Goal: Communication & Community: Answer question/provide support

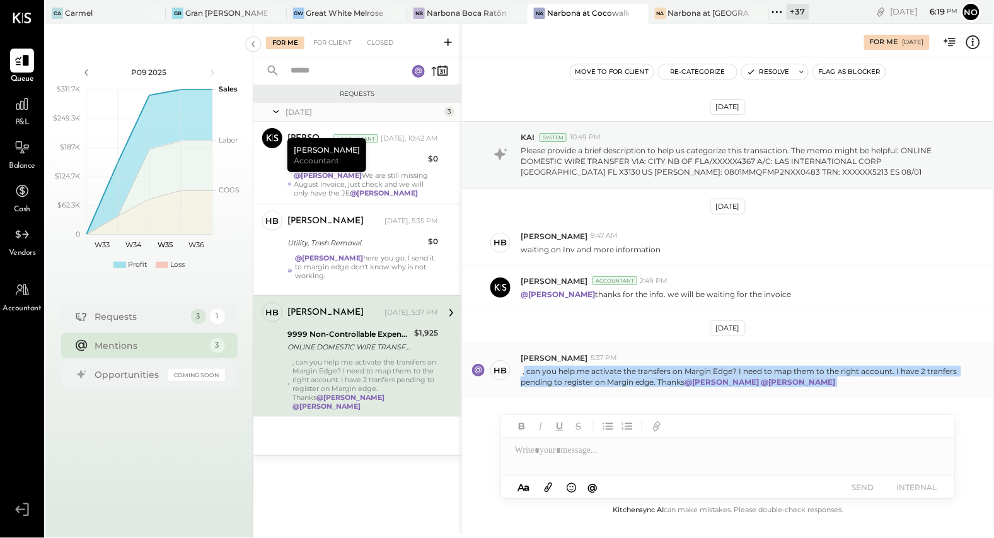
drag, startPoint x: 525, startPoint y: 373, endPoint x: 673, endPoint y: 391, distance: 148.6
click at [673, 391] on div "HB [PERSON_NAME] 5:37 PM , can you help me activate the transfers on Margin Edg…" at bounding box center [728, 369] width 532 height 55
copy p "can you help me activate the transfers on Margin Edge? I need to map them to th…"
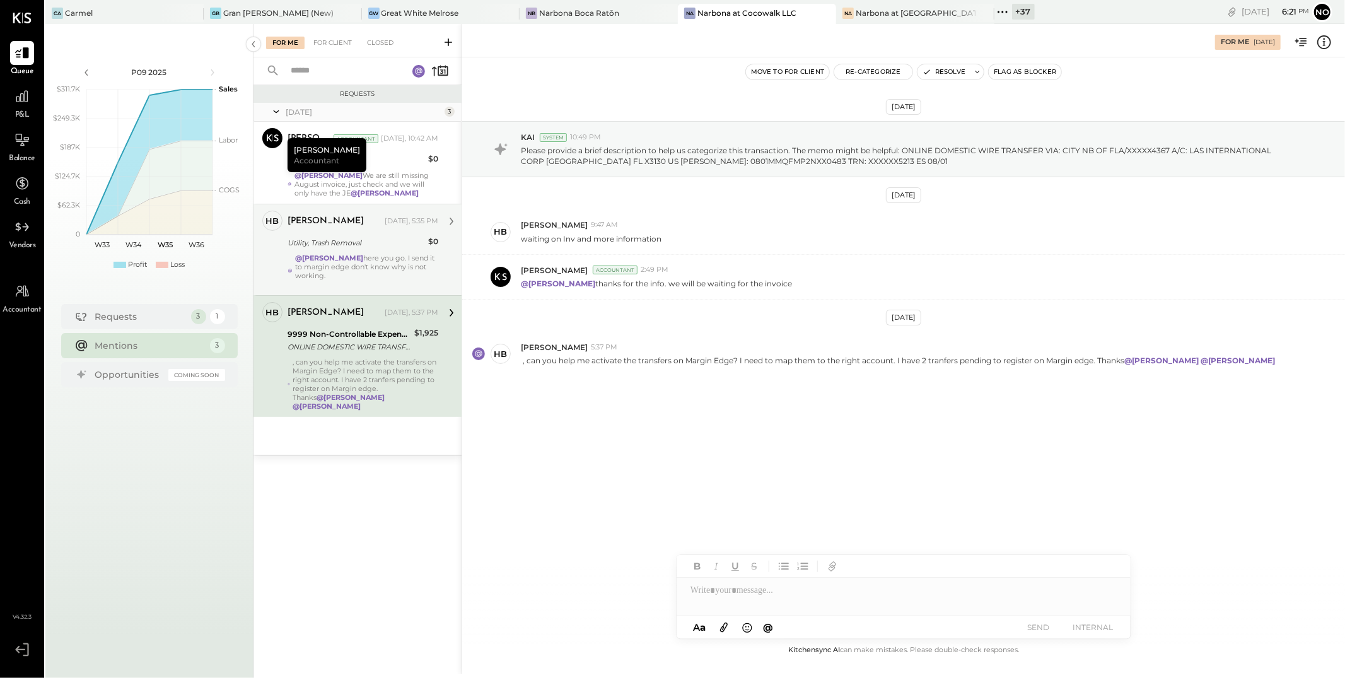
click at [363, 254] on strong "@[PERSON_NAME]" at bounding box center [329, 257] width 68 height 9
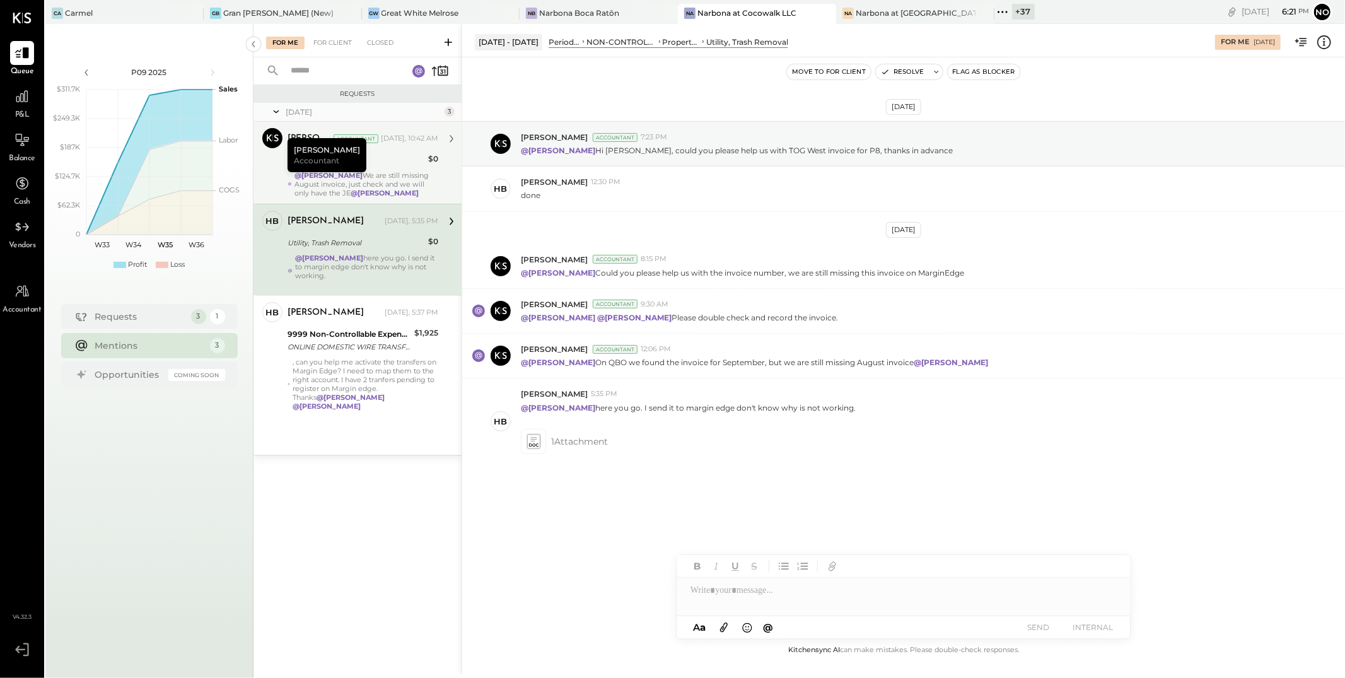
click at [392, 189] on strong "@[PERSON_NAME]" at bounding box center [384, 192] width 68 height 9
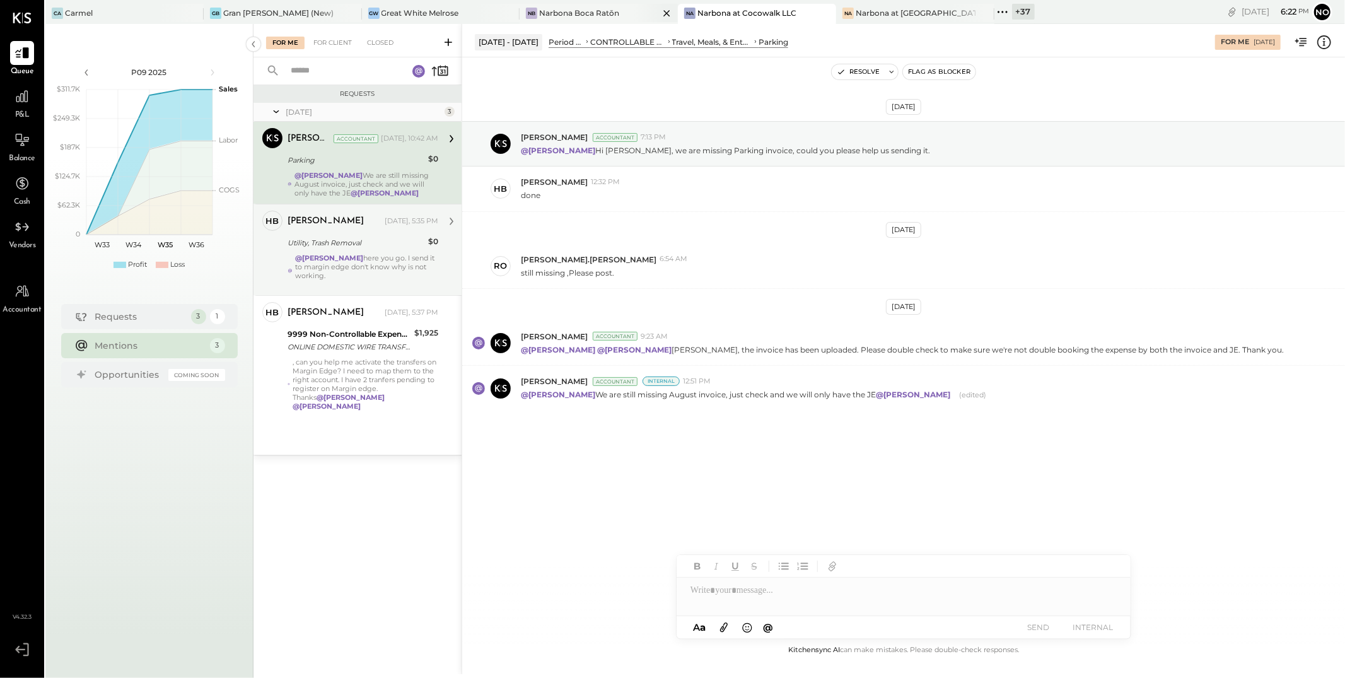
click at [599, 14] on div "[PERSON_NAME] Boca Ratōn" at bounding box center [588, 13] width 139 height 11
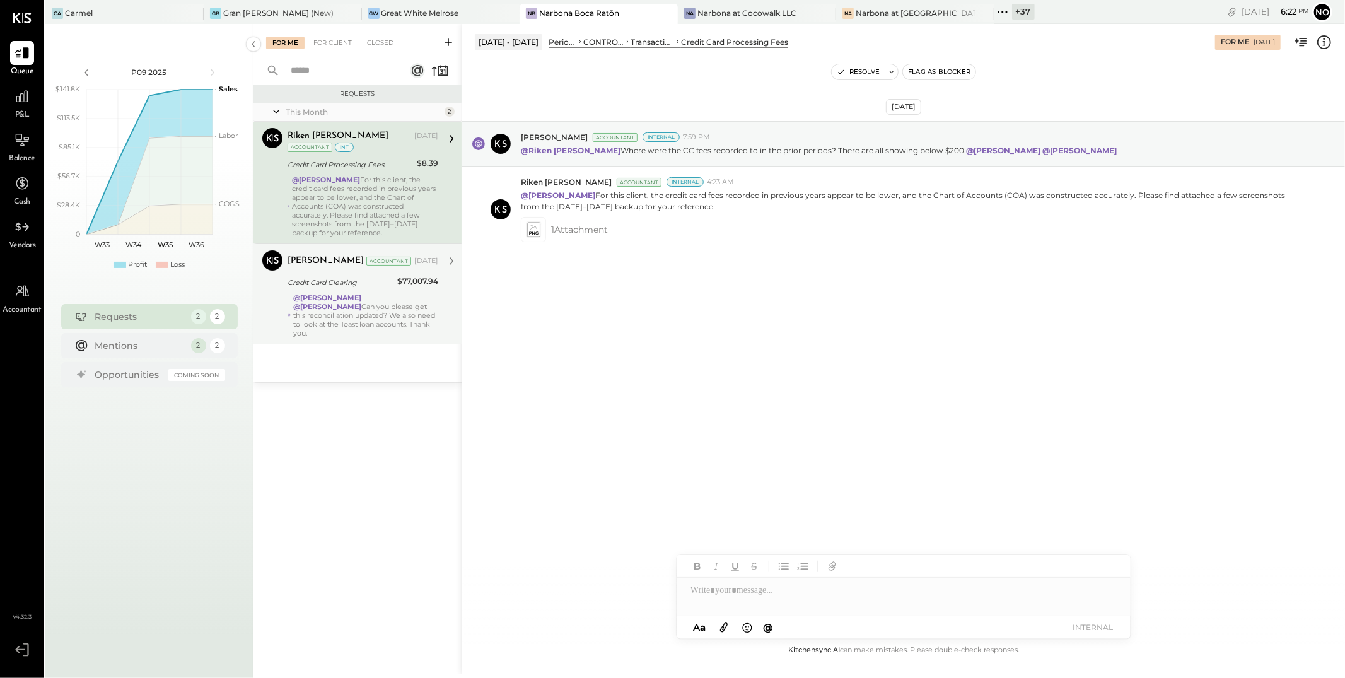
click at [385, 315] on div "@[PERSON_NAME] @[PERSON_NAME] Can you please get this reconciliation updated? W…" at bounding box center [365, 315] width 145 height 44
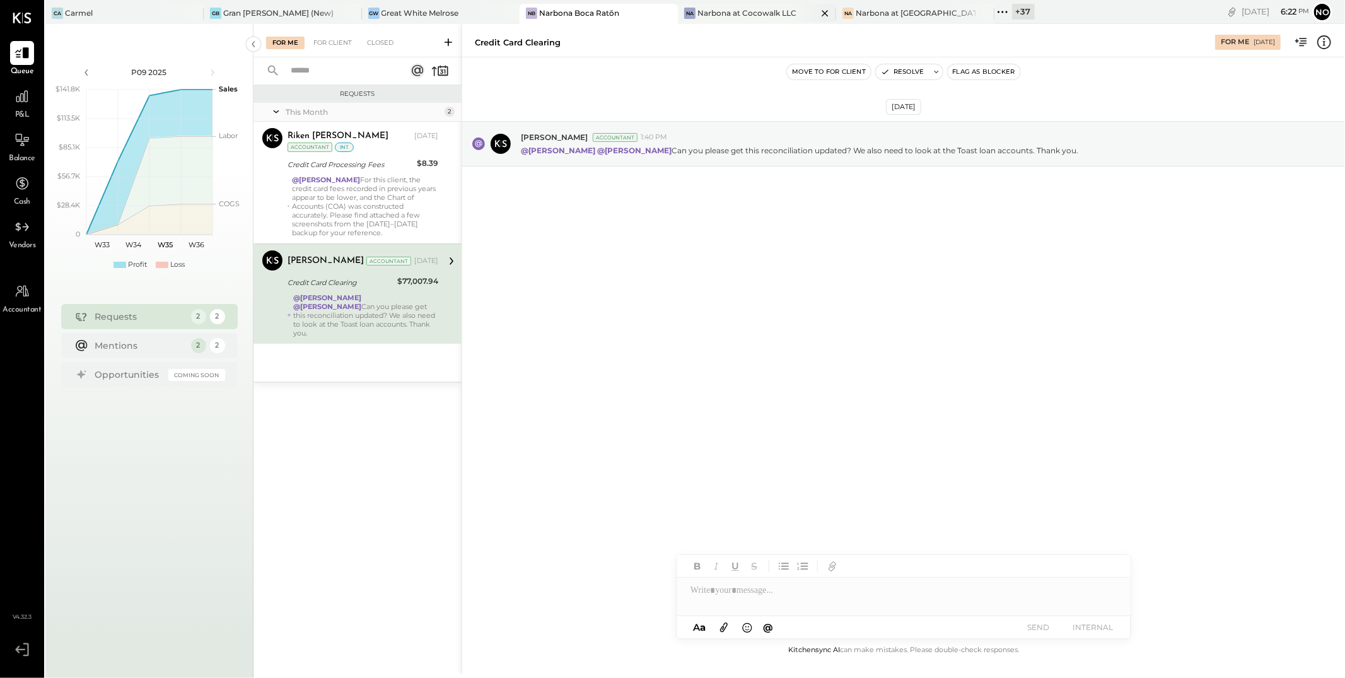
click at [715, 10] on div "Narbona at Cocowalk LLC" at bounding box center [746, 13] width 99 height 11
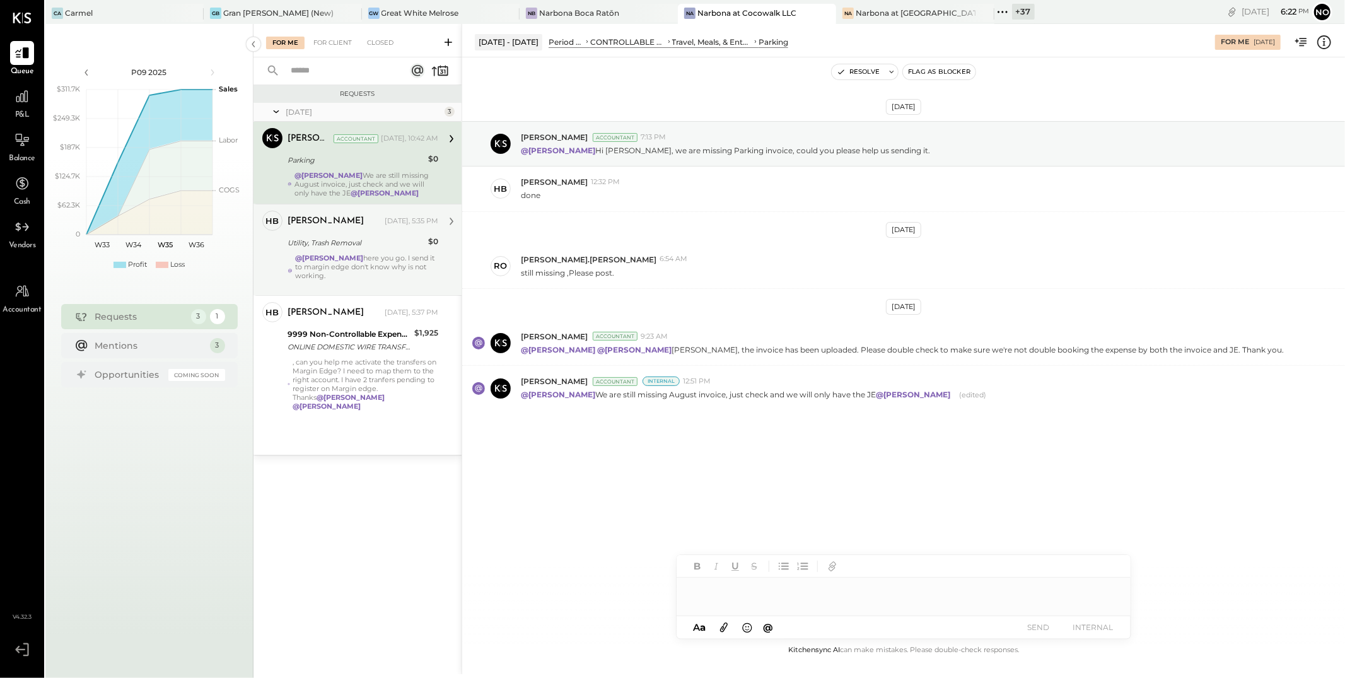
click at [361, 222] on div "[PERSON_NAME]" at bounding box center [334, 221] width 95 height 13
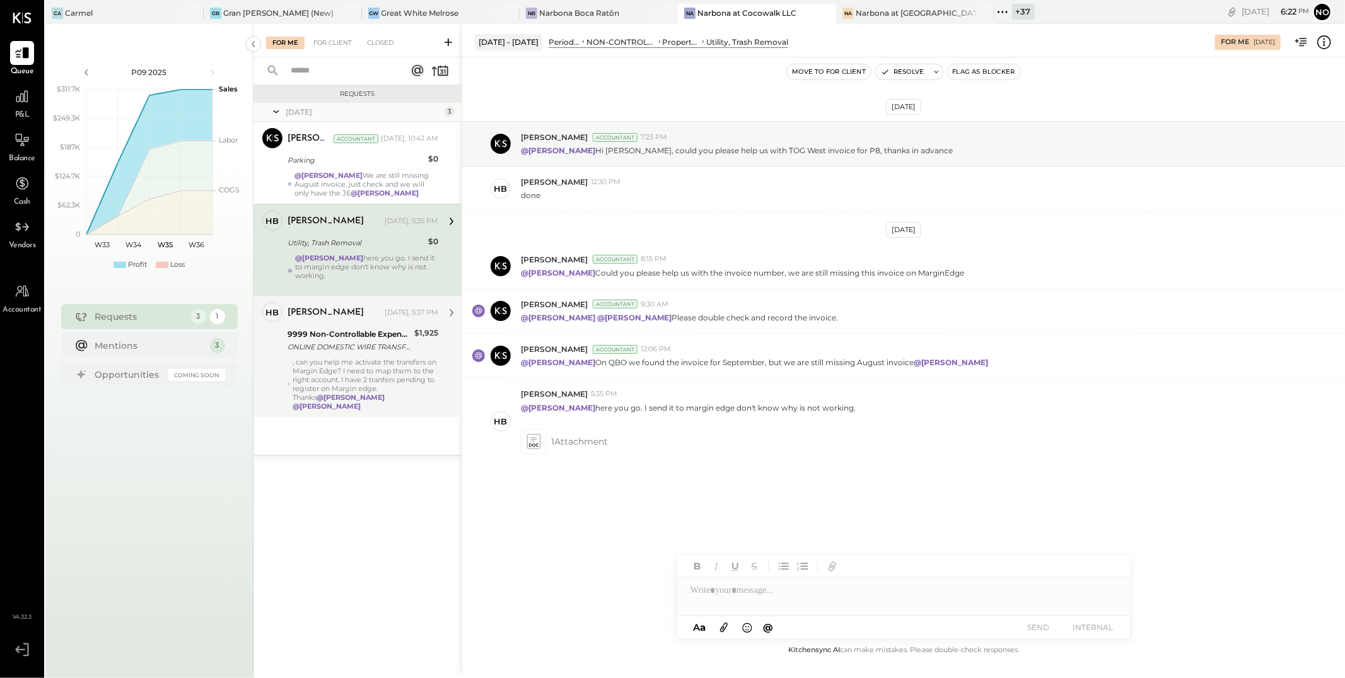
click at [366, 366] on div ", can you help me activate the transfers on Margin Edge? I need to map them to …" at bounding box center [365, 383] width 146 height 53
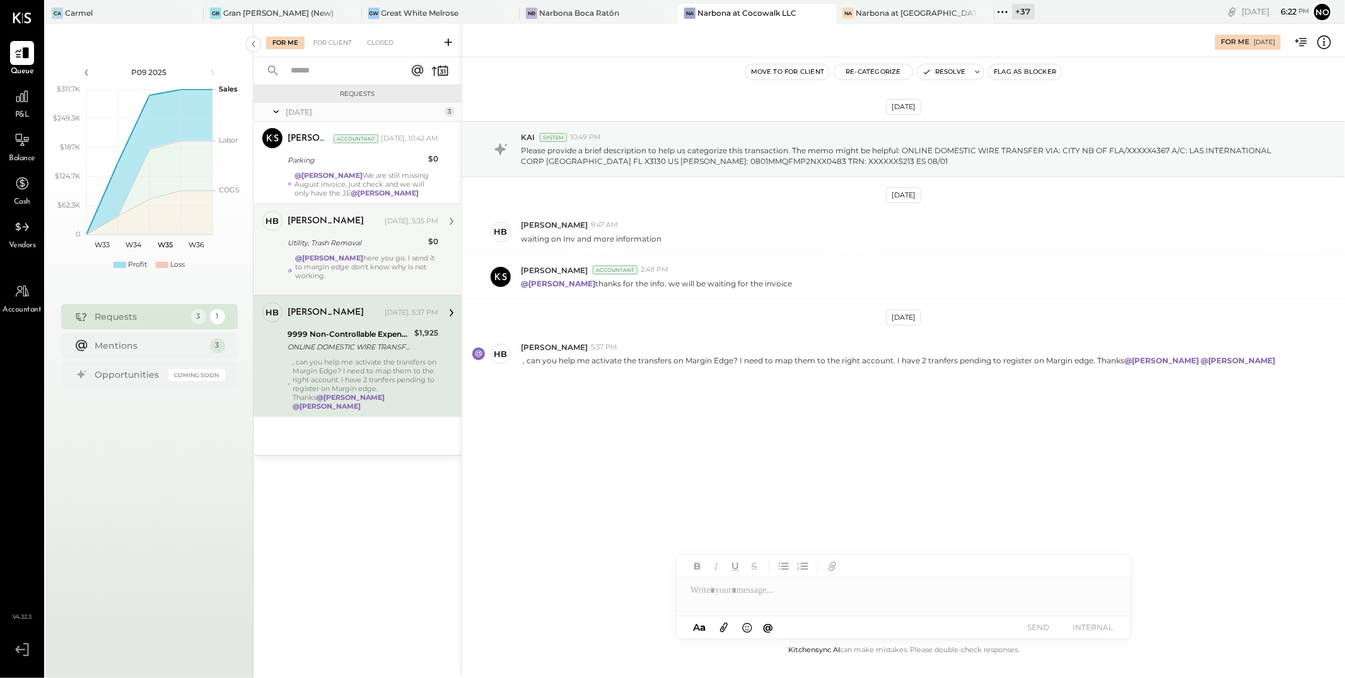
click at [363, 258] on strong "@[PERSON_NAME]" at bounding box center [329, 257] width 68 height 9
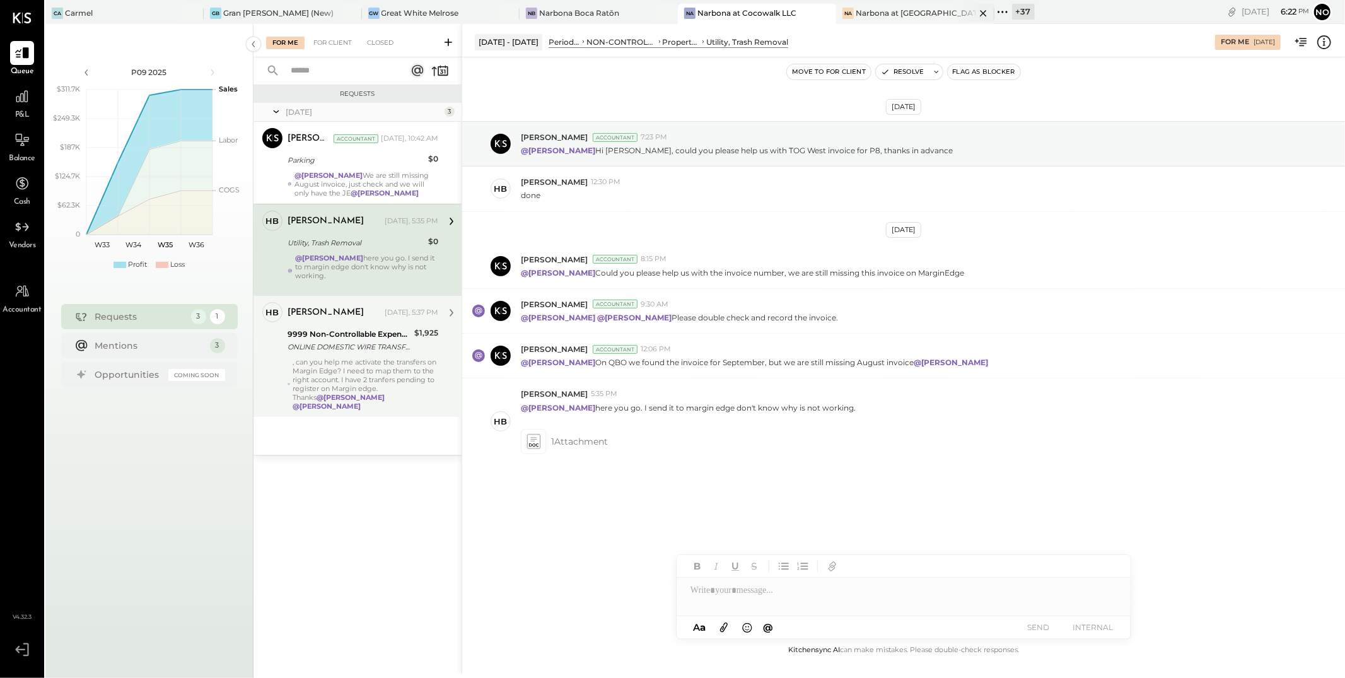
click at [869, 14] on div "Narbona at [GEOGRAPHIC_DATA] LLC" at bounding box center [915, 13] width 120 height 11
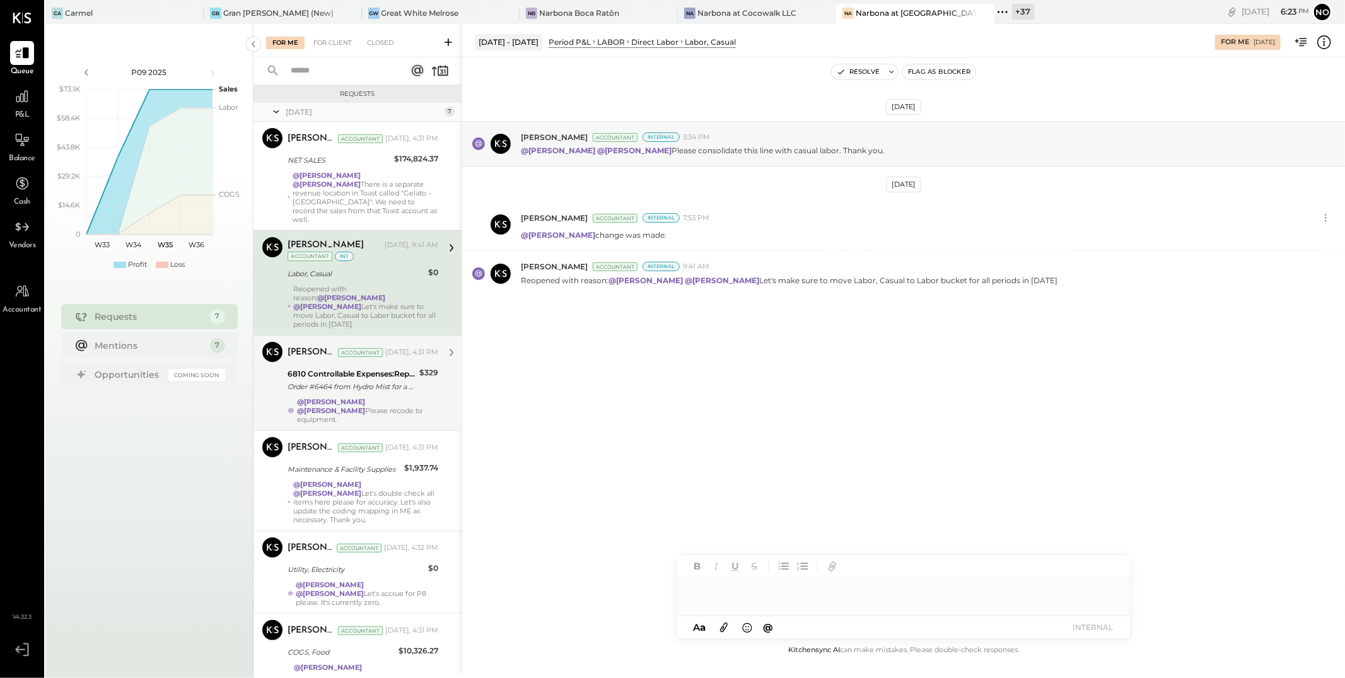
scroll to position [126, 0]
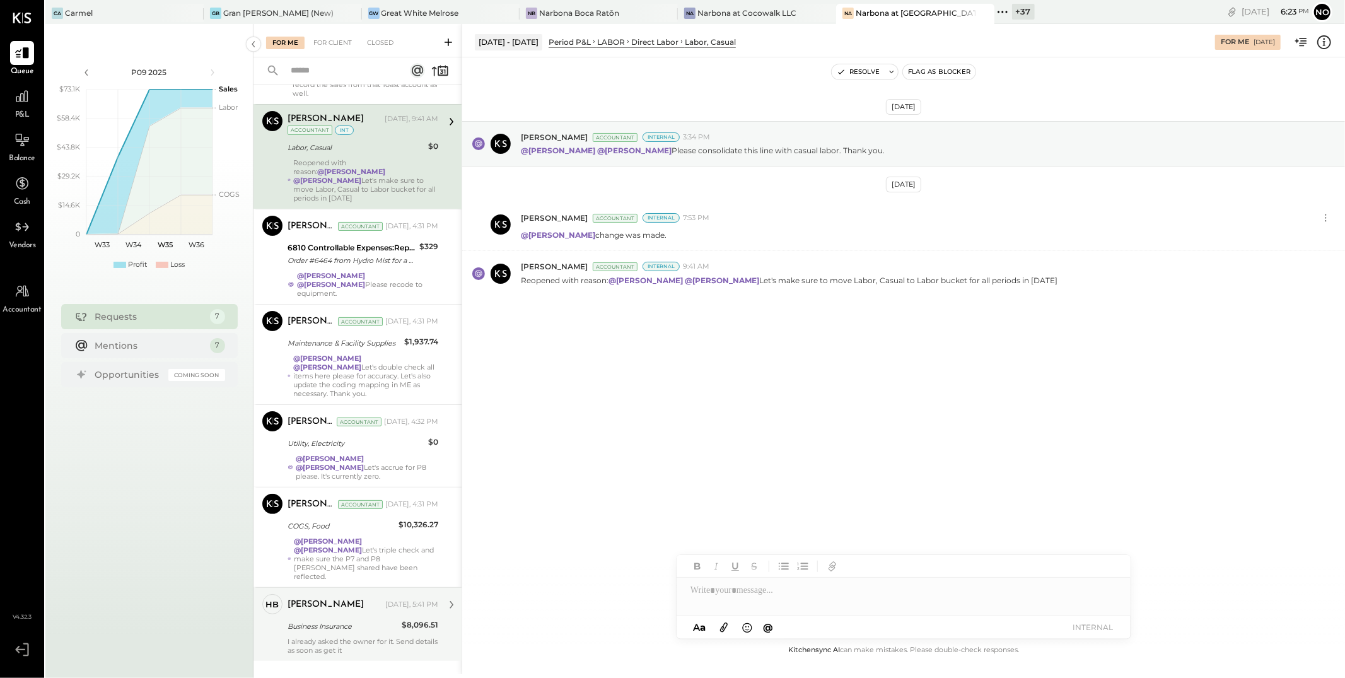
click at [315, 551] on div "Business Insurance" at bounding box center [342, 625] width 110 height 15
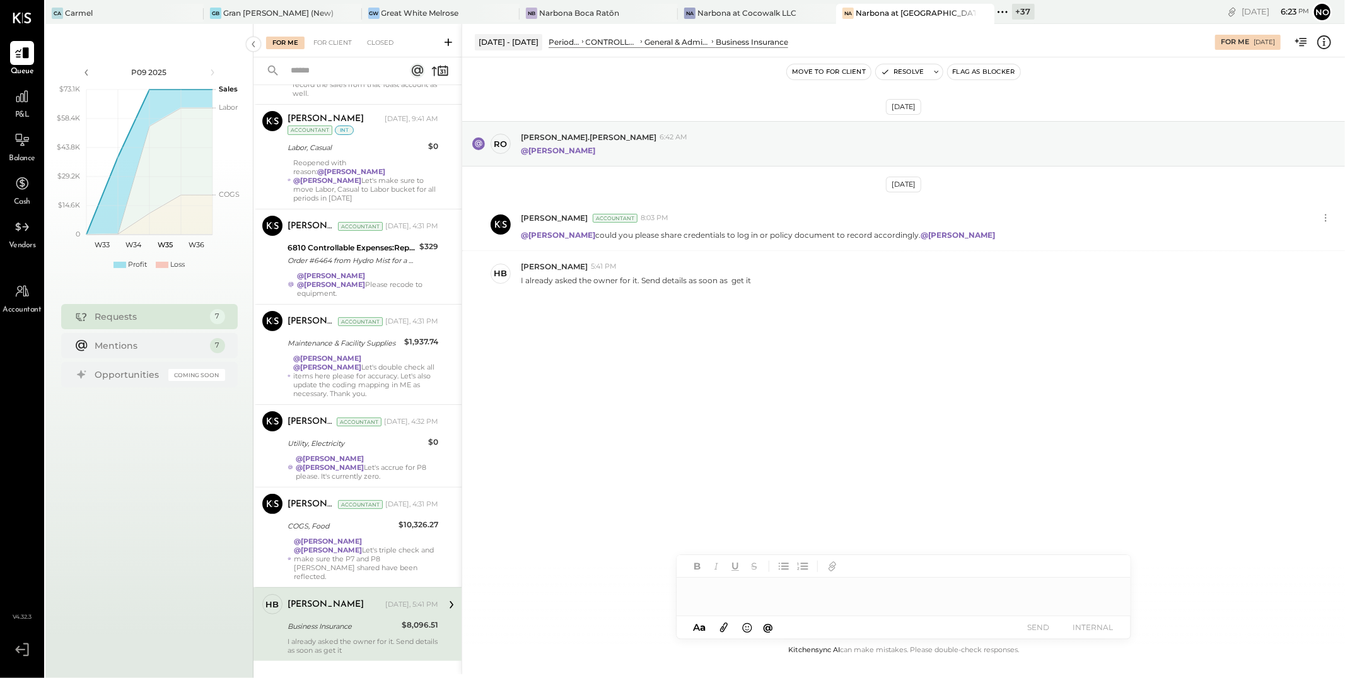
click at [711, 551] on div at bounding box center [903, 589] width 454 height 25
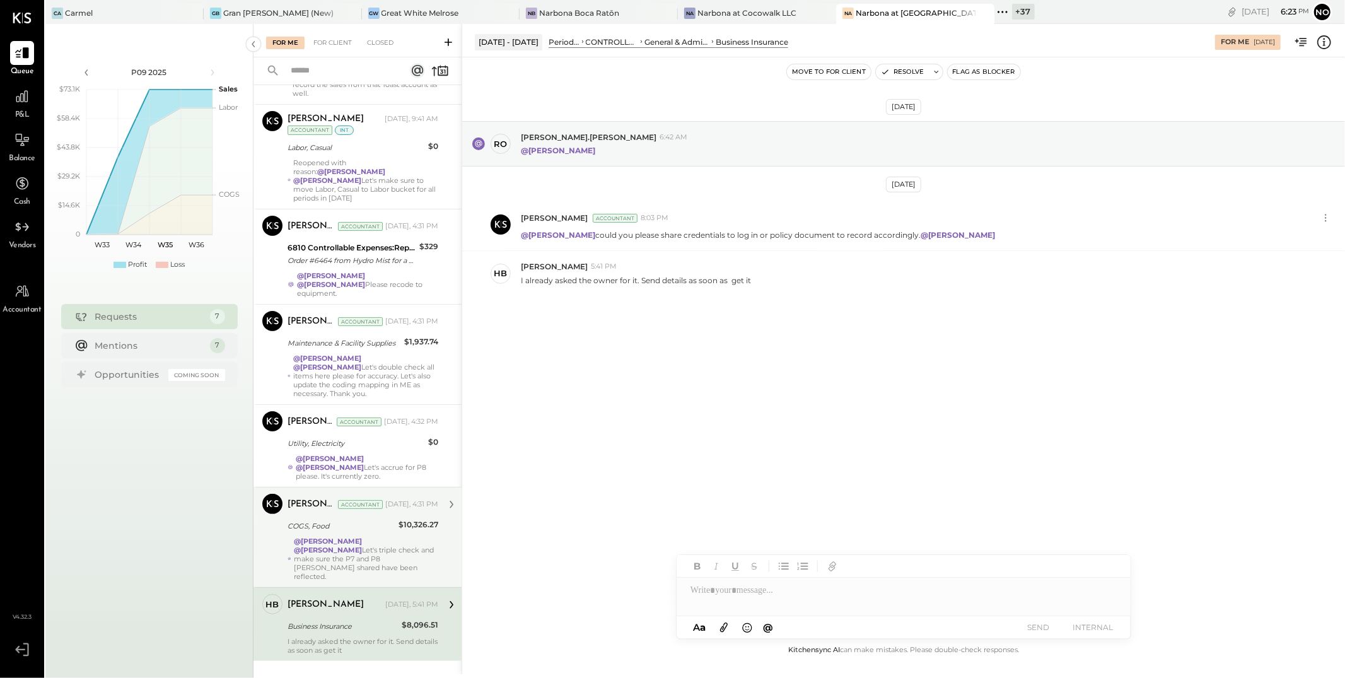
click at [333, 536] on div "@[PERSON_NAME] @[PERSON_NAME] Let's triple check and make sure the P7 and P8 [P…" at bounding box center [366, 558] width 144 height 44
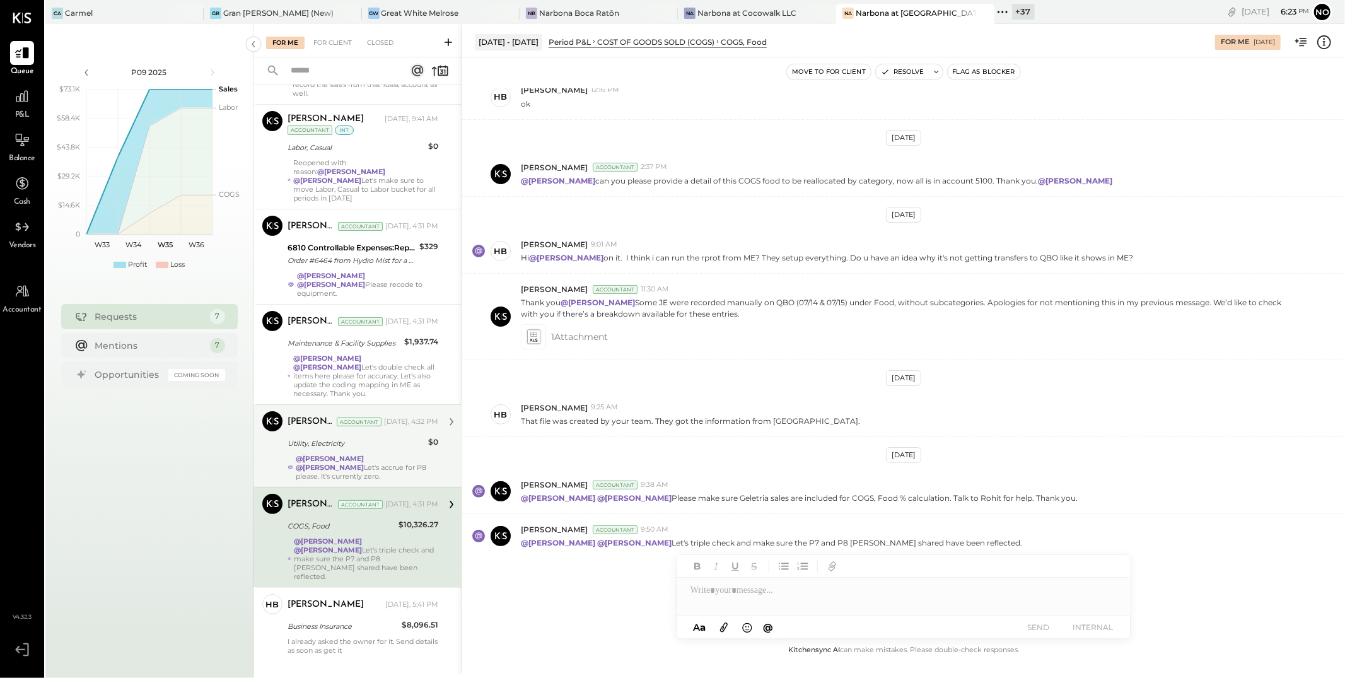
click at [349, 455] on div "@[PERSON_NAME] @[PERSON_NAME] Let's accrue for P8 please. It's currently zero." at bounding box center [367, 467] width 142 height 26
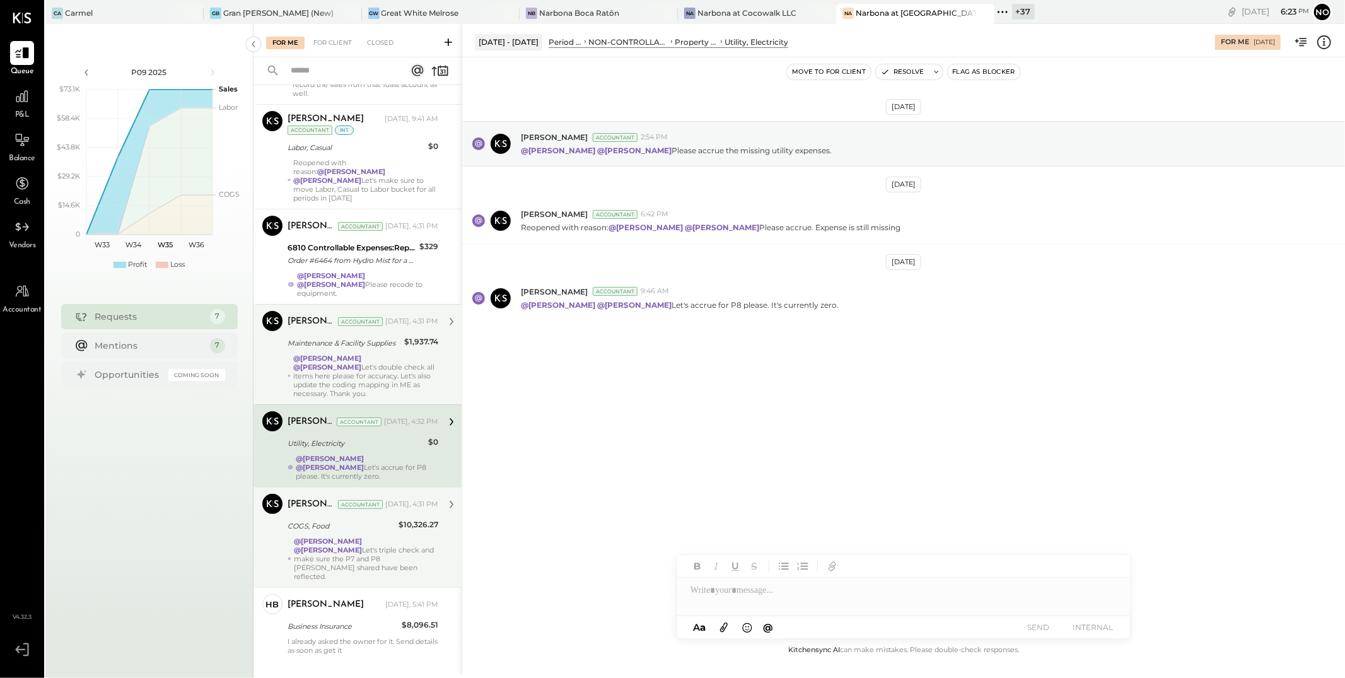
click at [362, 354] on div "@[PERSON_NAME] @[PERSON_NAME] Let's double check all items here please for accu…" at bounding box center [365, 376] width 145 height 44
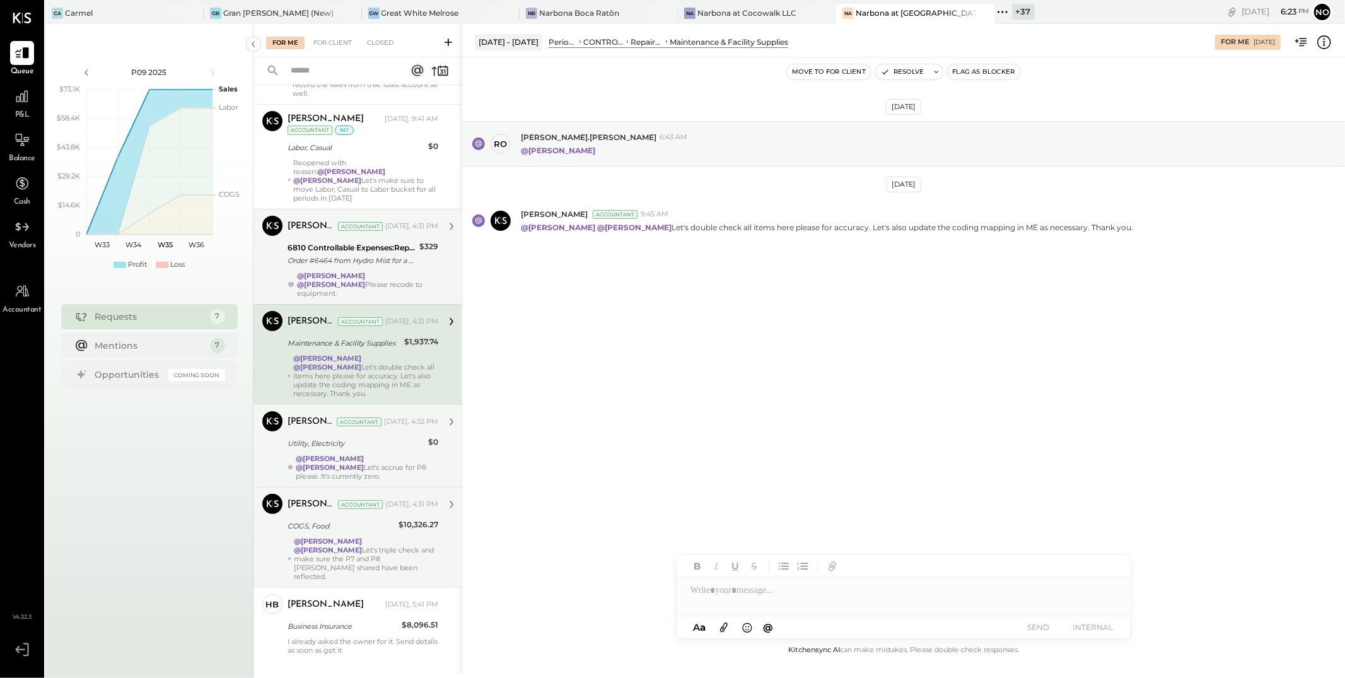
click at [357, 271] on div "@[PERSON_NAME] @[PERSON_NAME] Please recode to equipment." at bounding box center [367, 284] width 141 height 26
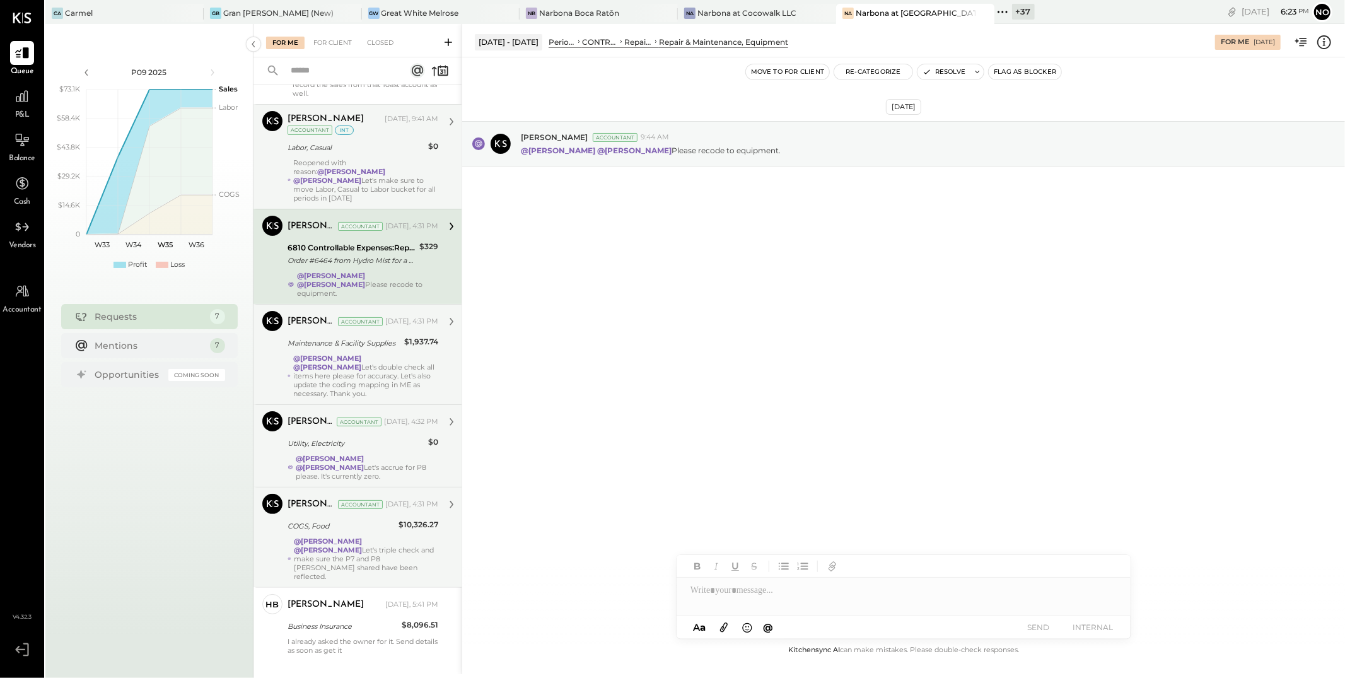
click at [354, 176] on strong "@[PERSON_NAME]" at bounding box center [327, 180] width 68 height 9
